Goal: Navigation & Orientation: Understand site structure

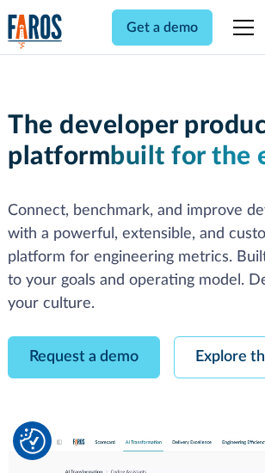
scroll to position [97, 0]
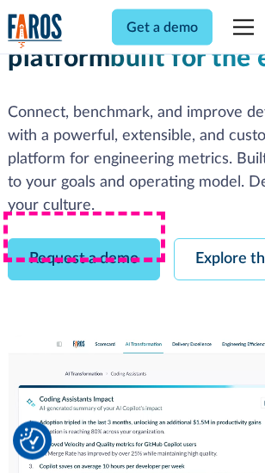
click at [84, 239] on link "Request a demo" at bounding box center [84, 260] width 152 height 42
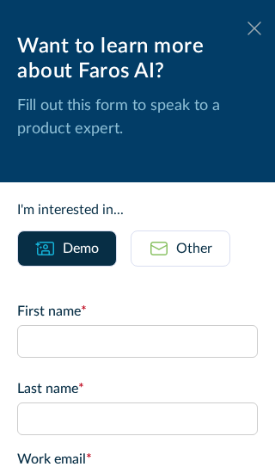
click at [247, 28] on icon at bounding box center [254, 27] width 14 height 13
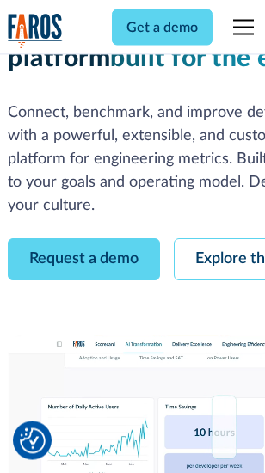
click at [224, 239] on link "Explore the platform" at bounding box center [265, 260] width 183 height 42
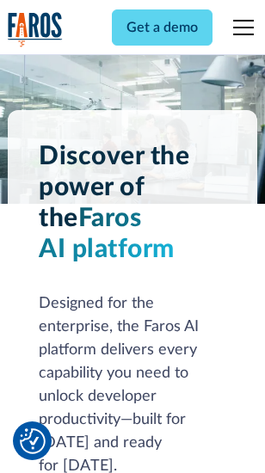
scroll to position [13089, 0]
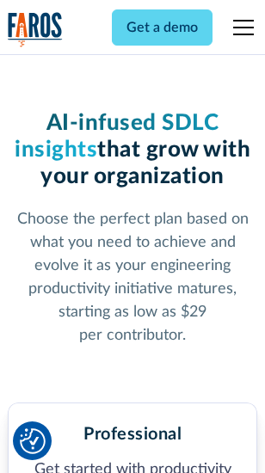
scroll to position [2724, 0]
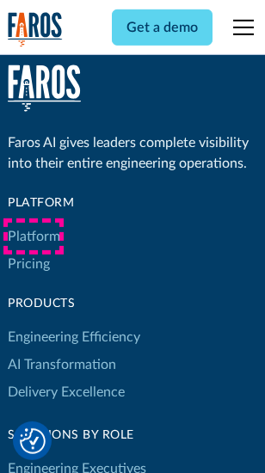
click at [34, 236] on link "Platform" at bounding box center [34, 236] width 52 height 27
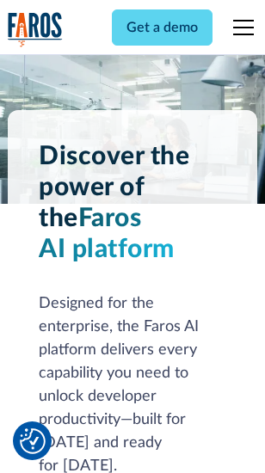
scroll to position [13640, 0]
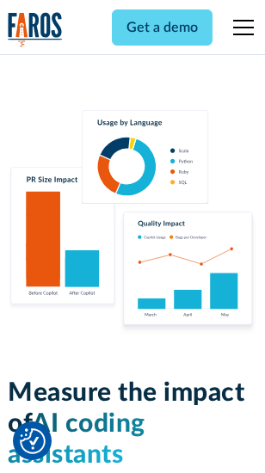
scroll to position [10727, 0]
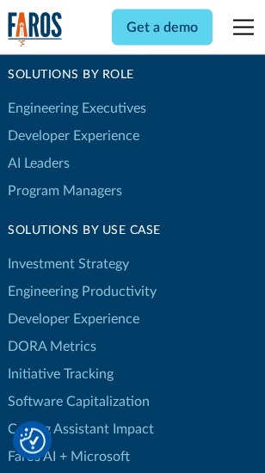
click at [52, 333] on link "DORA Metrics" at bounding box center [52, 346] width 88 height 27
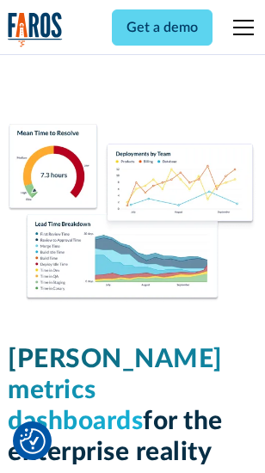
scroll to position [7607, 0]
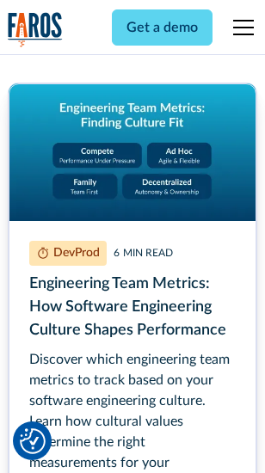
scroll to position [7819, 0]
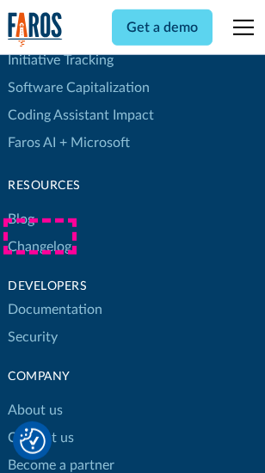
click at [40, 236] on link "Changelog" at bounding box center [40, 246] width 64 height 27
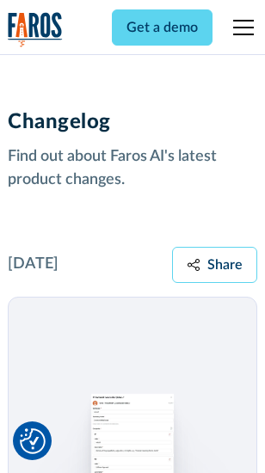
scroll to position [21070, 0]
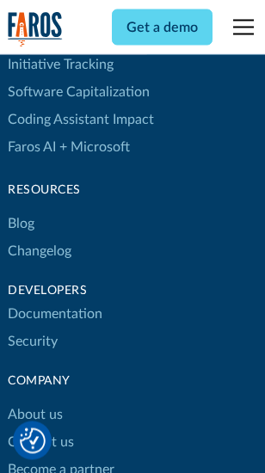
click at [34, 401] on link "About us" at bounding box center [35, 414] width 55 height 27
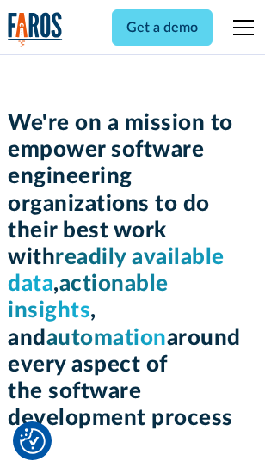
scroll to position [5942, 0]
